Goal: Information Seeking & Learning: Learn about a topic

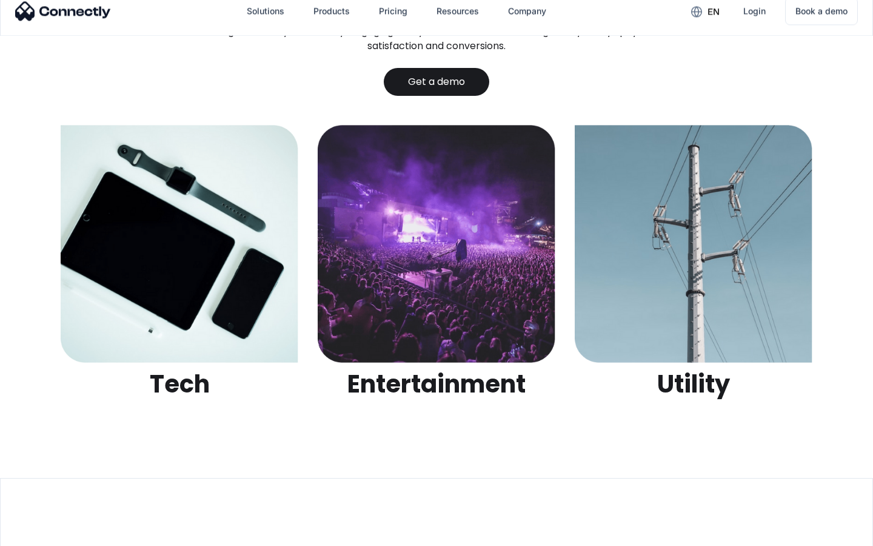
scroll to position [3825, 0]
